Goal: Navigation & Orientation: Find specific page/section

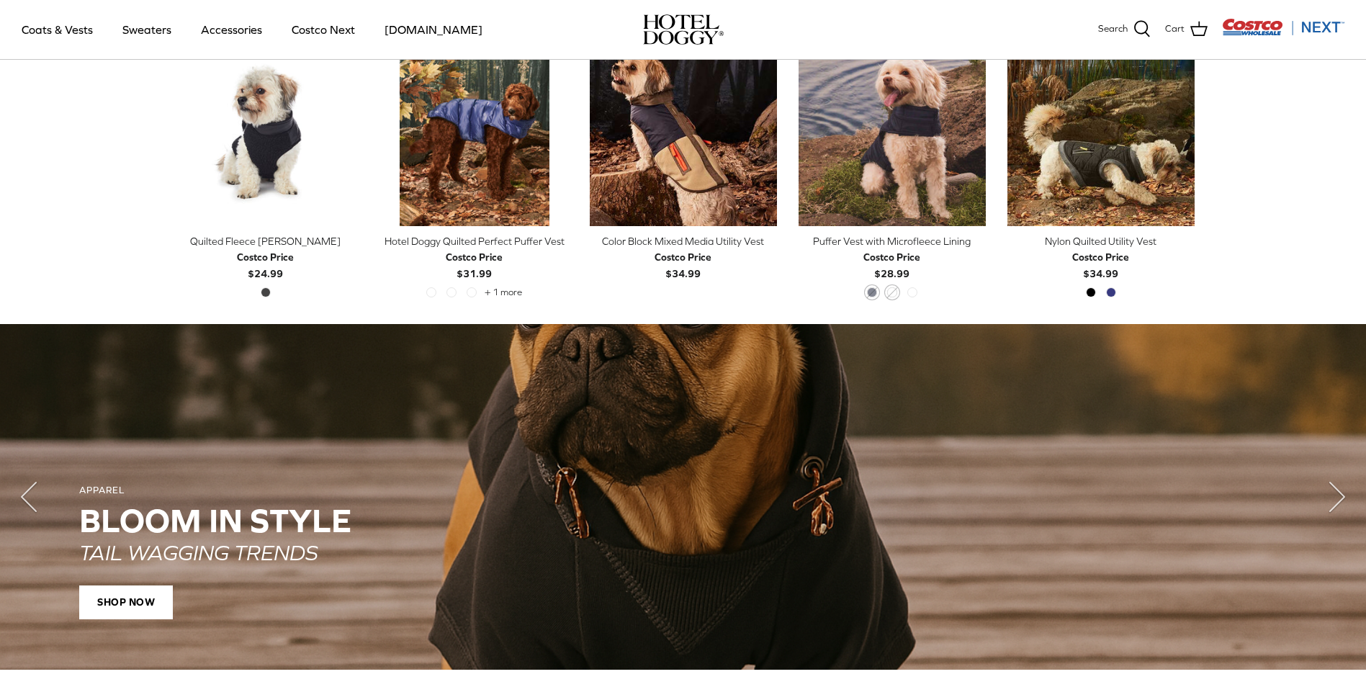
scroll to position [720, 0]
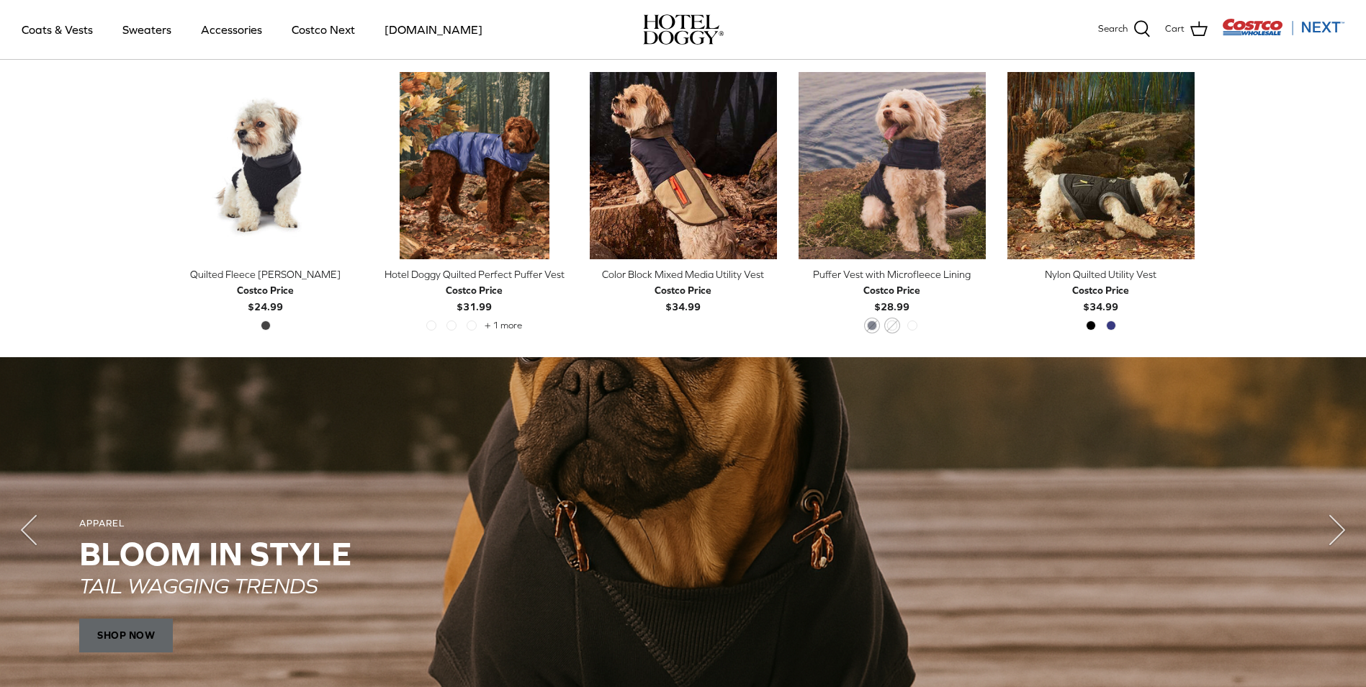
click at [145, 634] on span "SHOP NOW" at bounding box center [126, 636] width 94 height 35
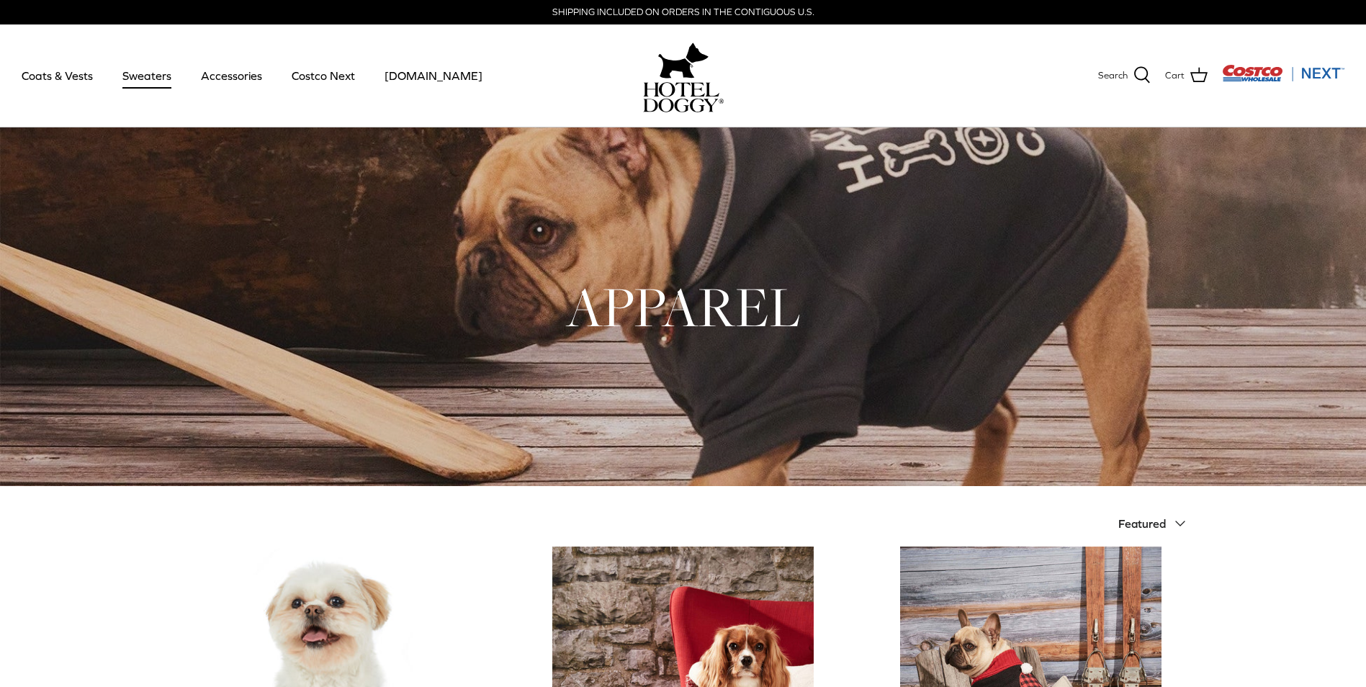
click at [144, 76] on link "Sweaters" at bounding box center [146, 75] width 75 height 49
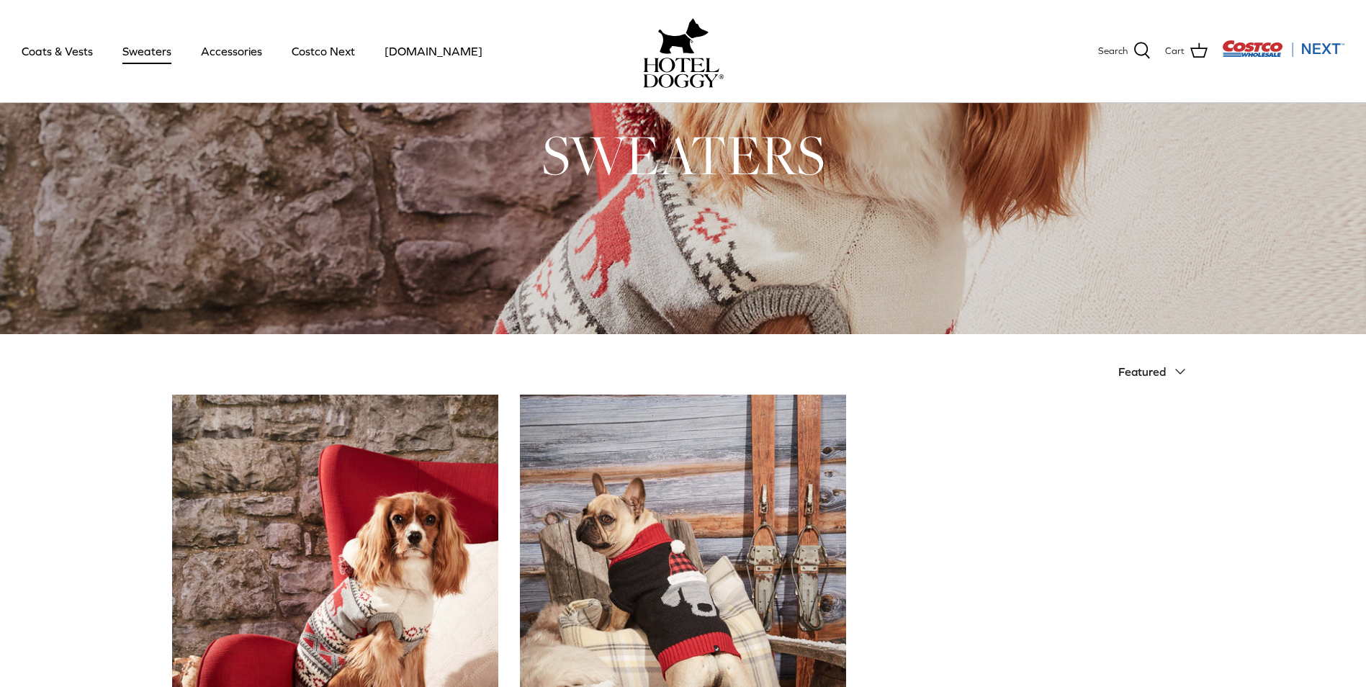
scroll to position [10, 0]
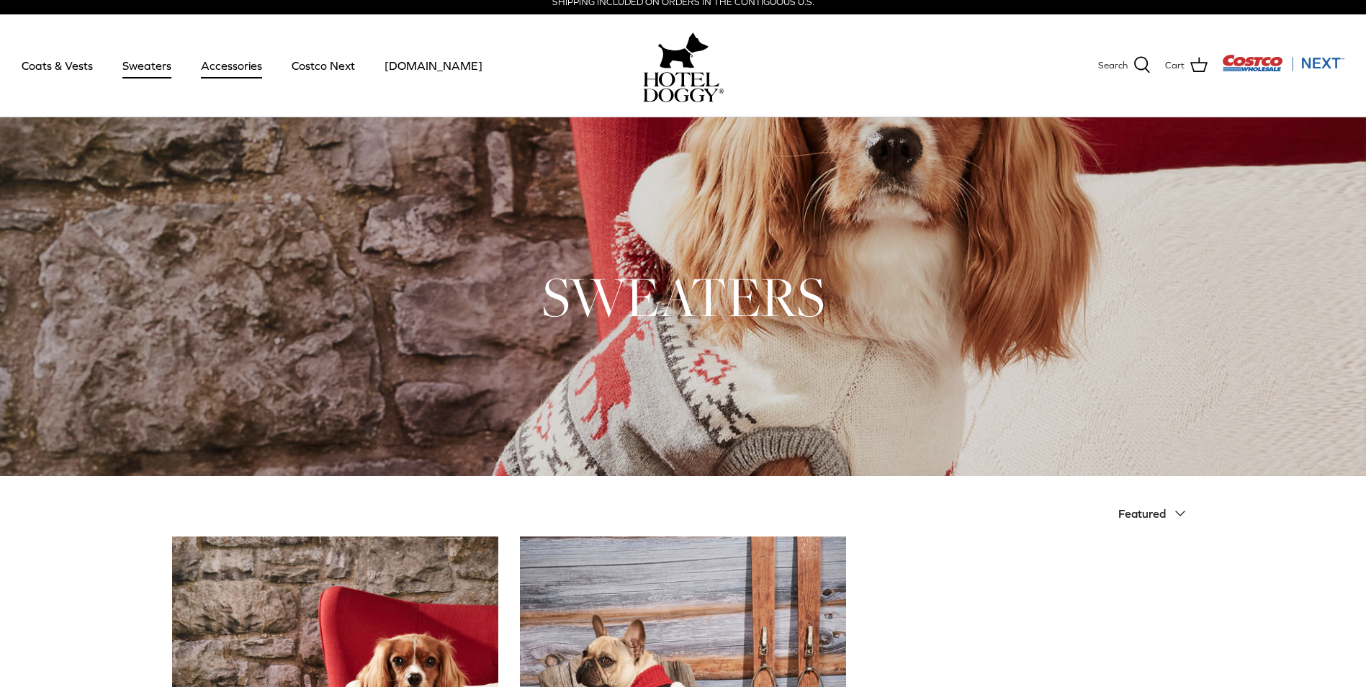
click at [237, 60] on link "Accessories" at bounding box center [231, 65] width 87 height 49
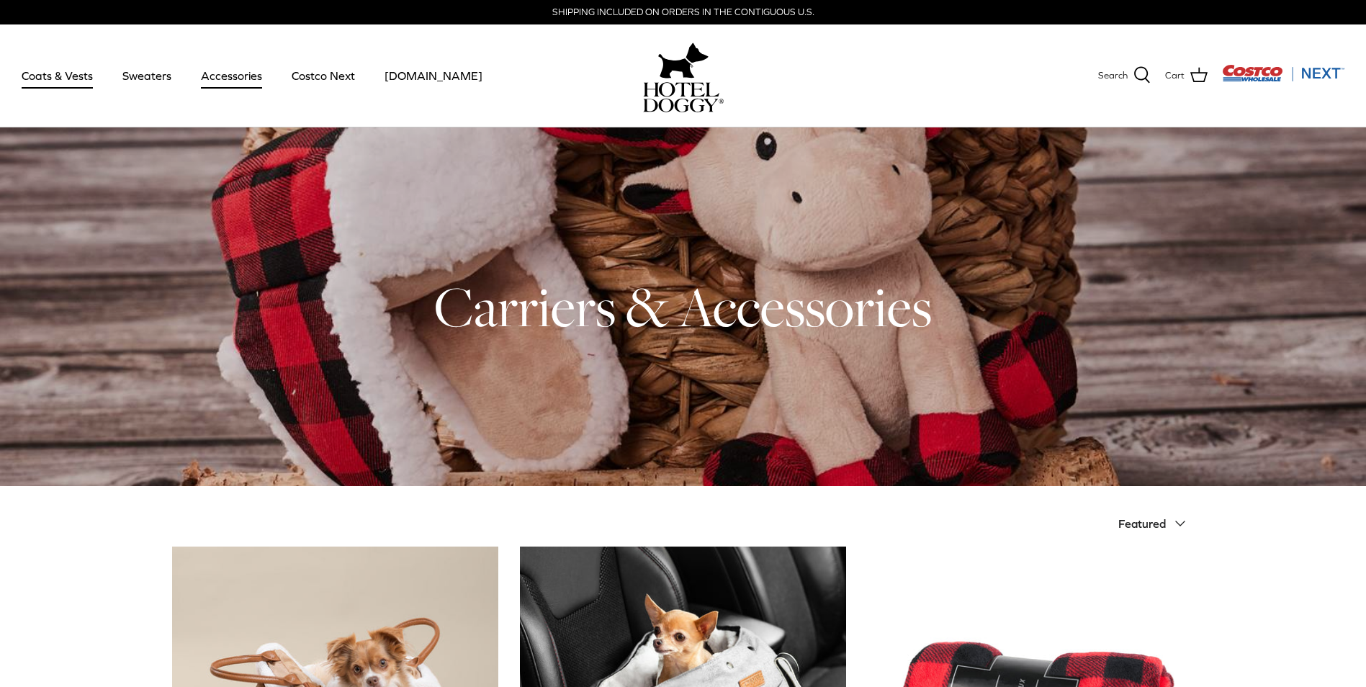
click at [48, 76] on link "Coats & Vests" at bounding box center [57, 75] width 97 height 49
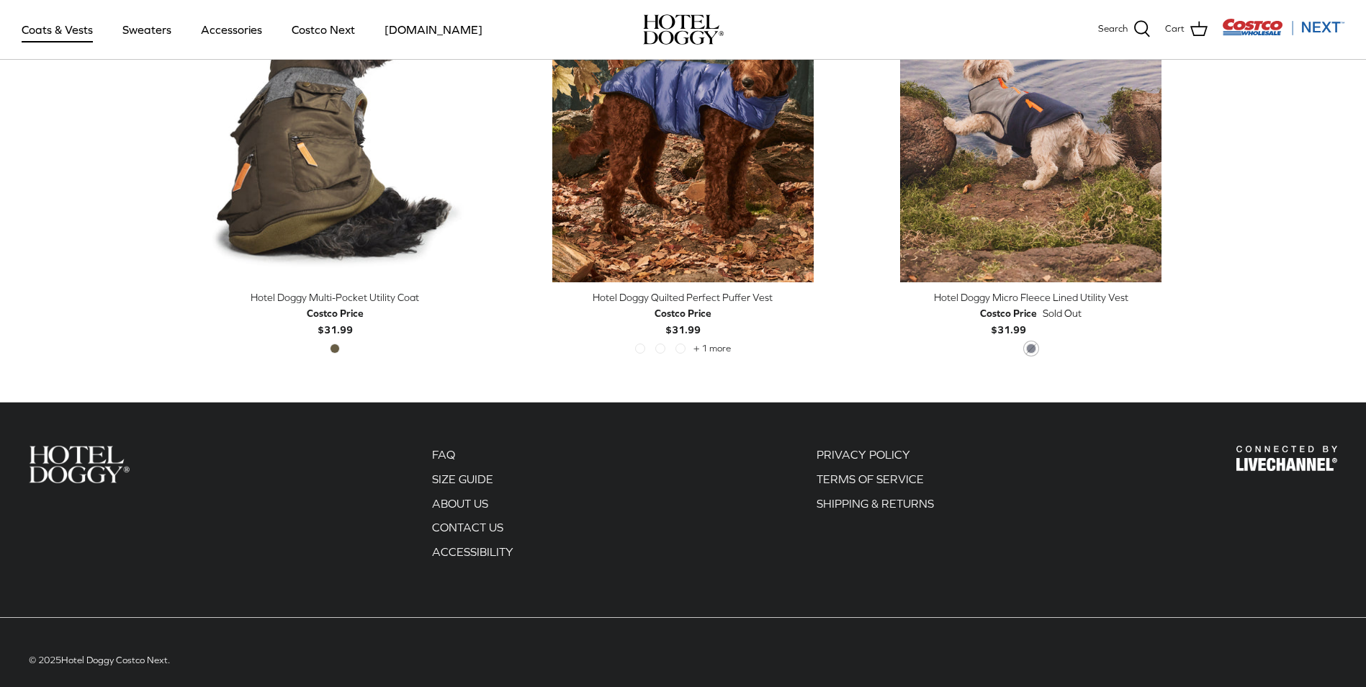
scroll to position [3139, 0]
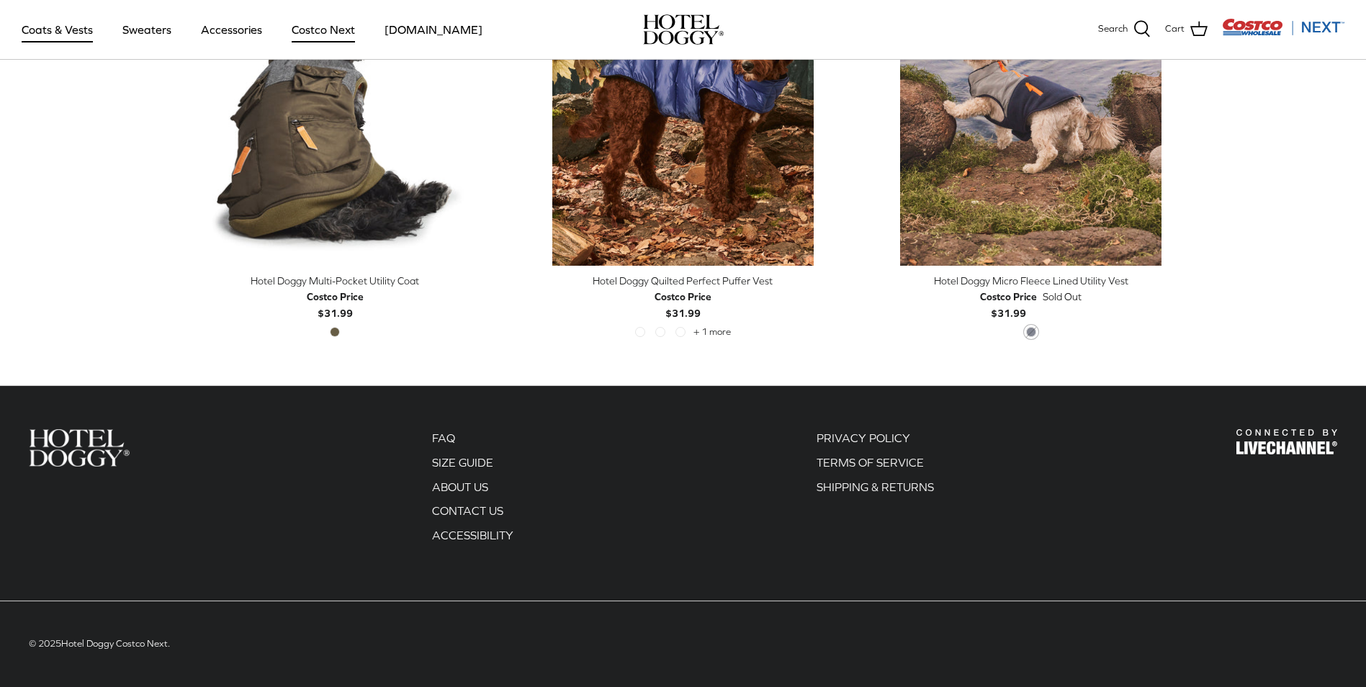
click at [340, 32] on link "Costco Next" at bounding box center [323, 29] width 89 height 49
